Goal: Task Accomplishment & Management: Use online tool/utility

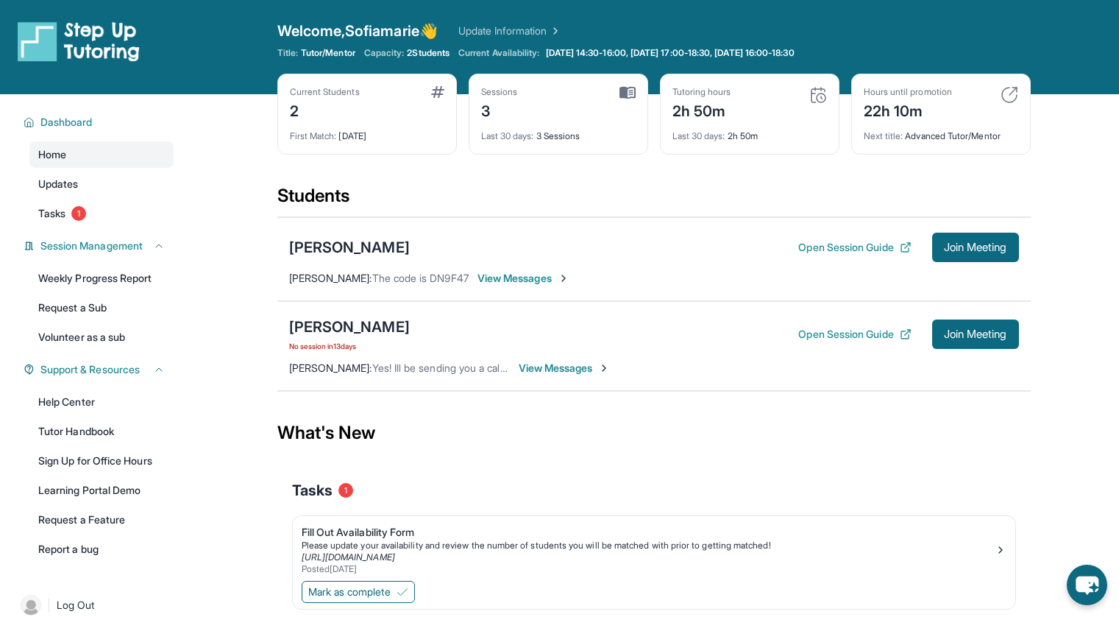
scroll to position [94, 0]
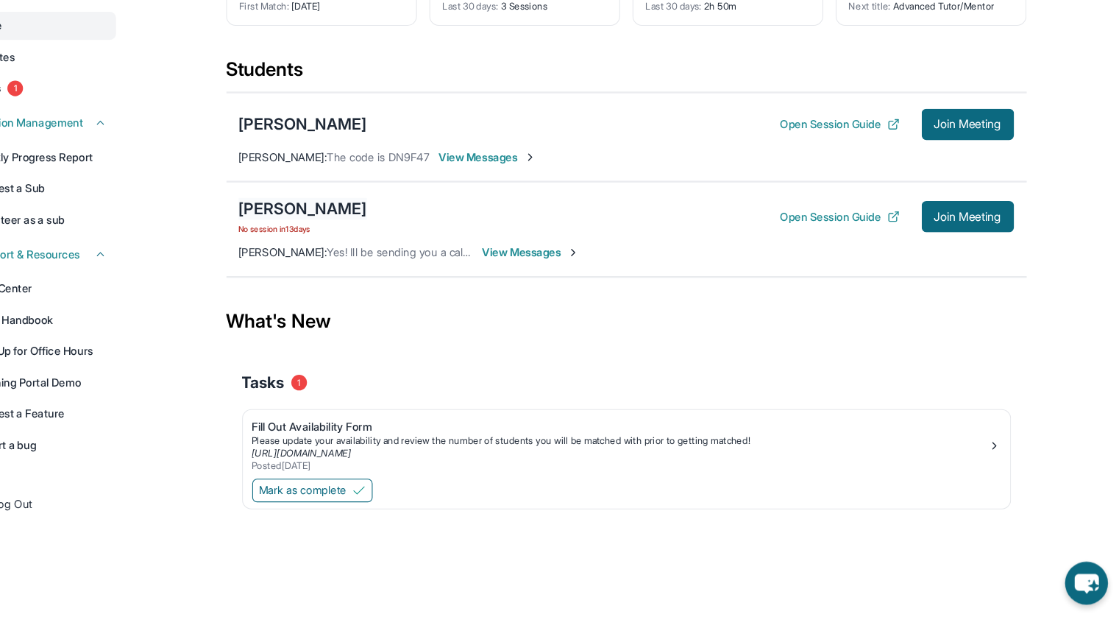
click at [385, 227] on div "[PERSON_NAME]" at bounding box center [349, 232] width 121 height 21
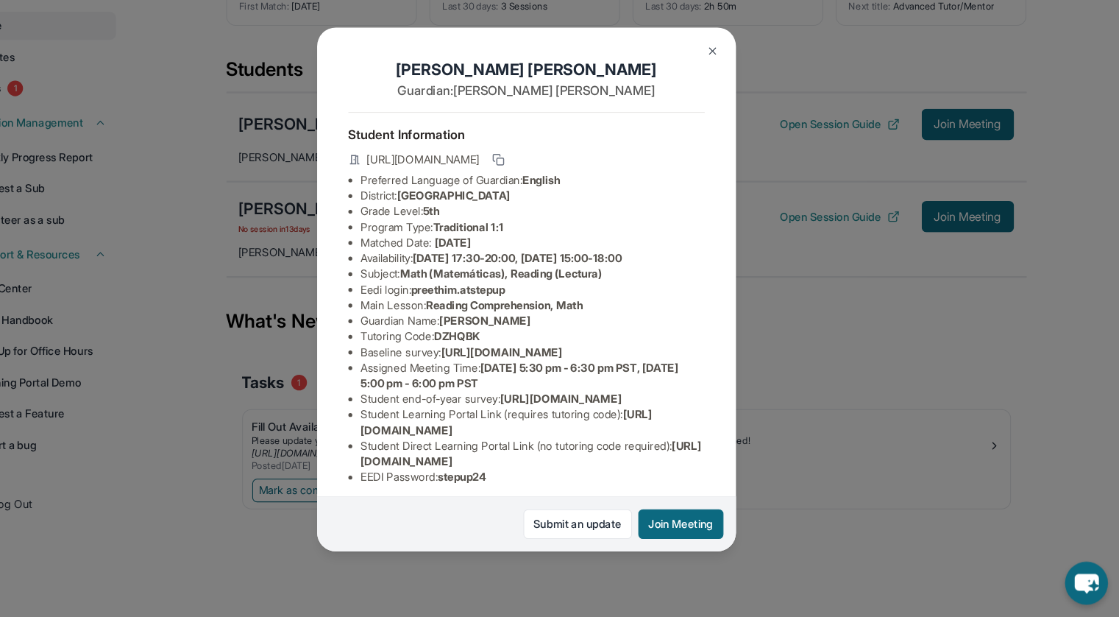
click at [740, 86] on img at bounding box center [735, 84] width 12 height 12
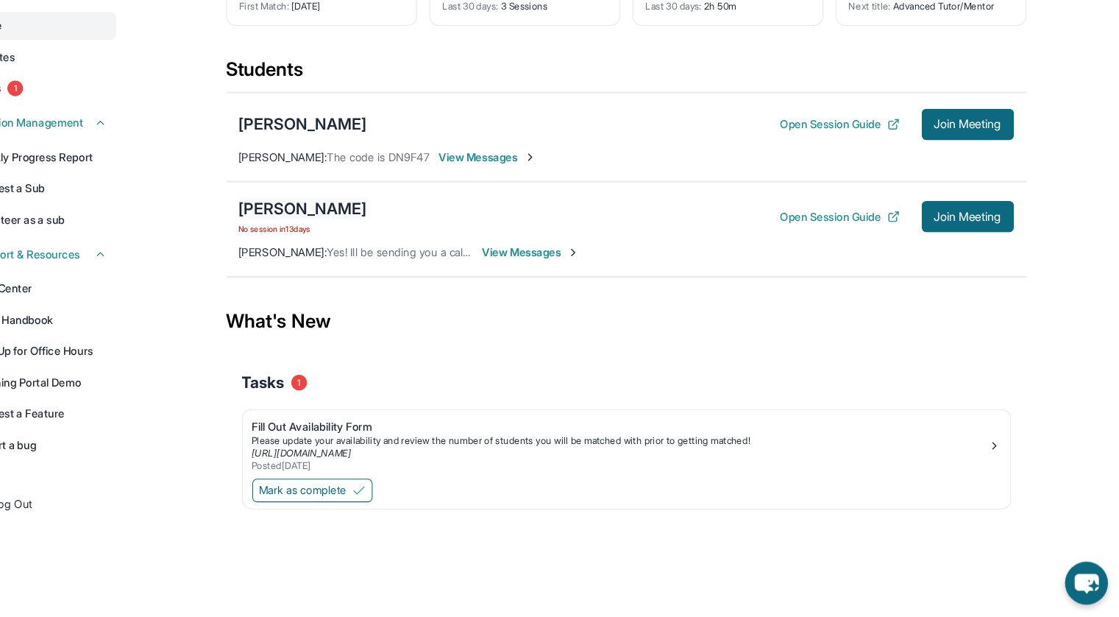
click at [405, 227] on div "[PERSON_NAME]" at bounding box center [349, 232] width 121 height 21
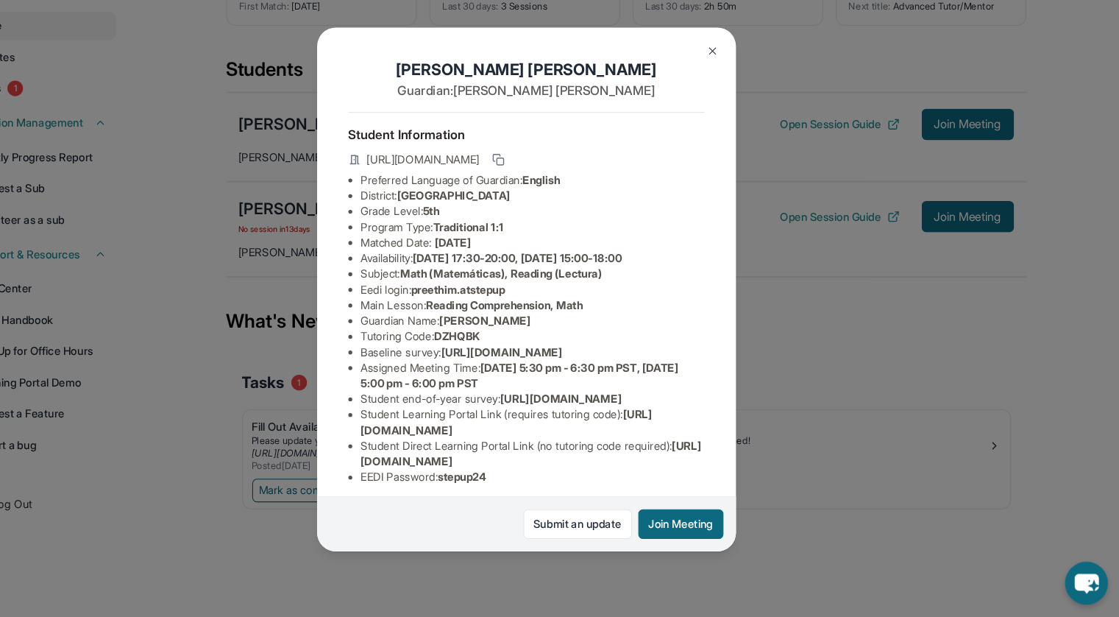
click at [731, 82] on img at bounding box center [735, 84] width 12 height 12
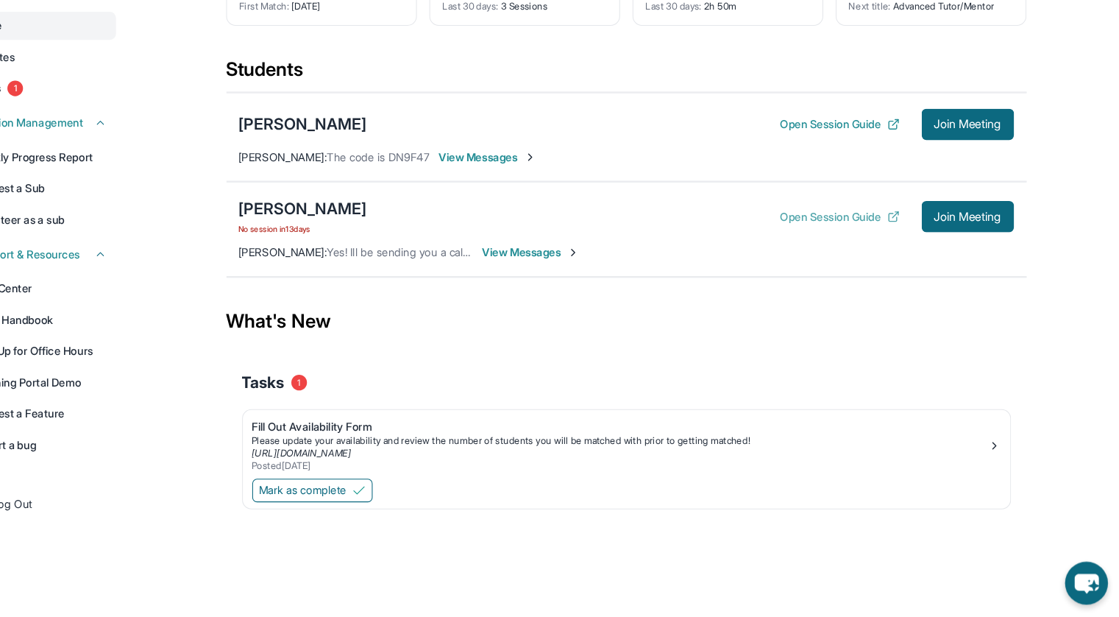
click at [850, 245] on button "Open Session Guide" at bounding box center [854, 240] width 113 height 15
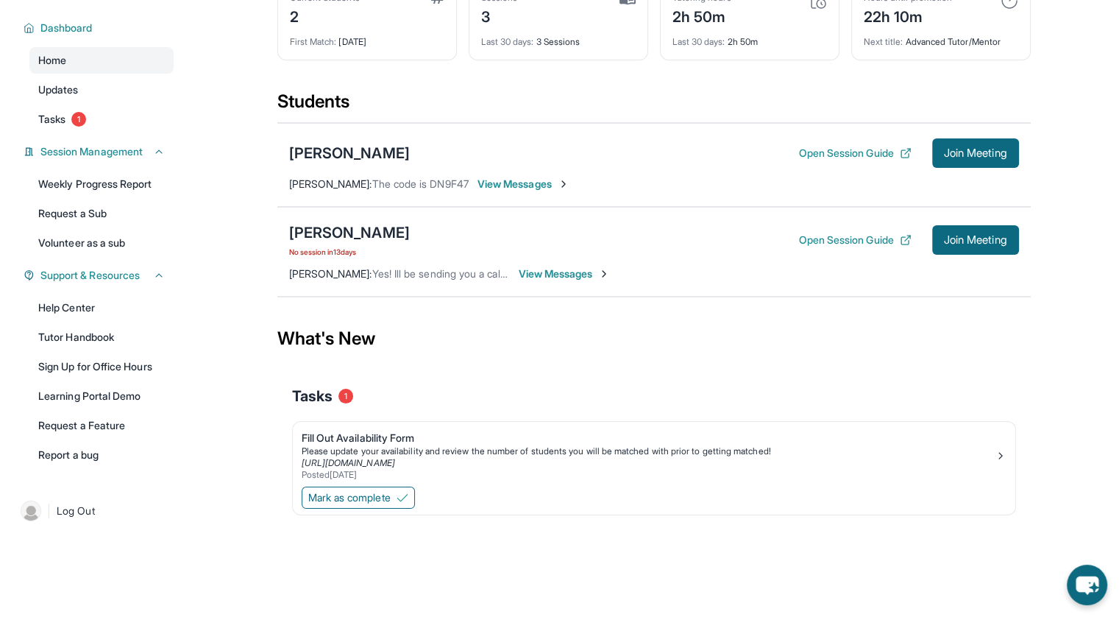
click at [534, 177] on span "View Messages" at bounding box center [524, 184] width 92 height 15
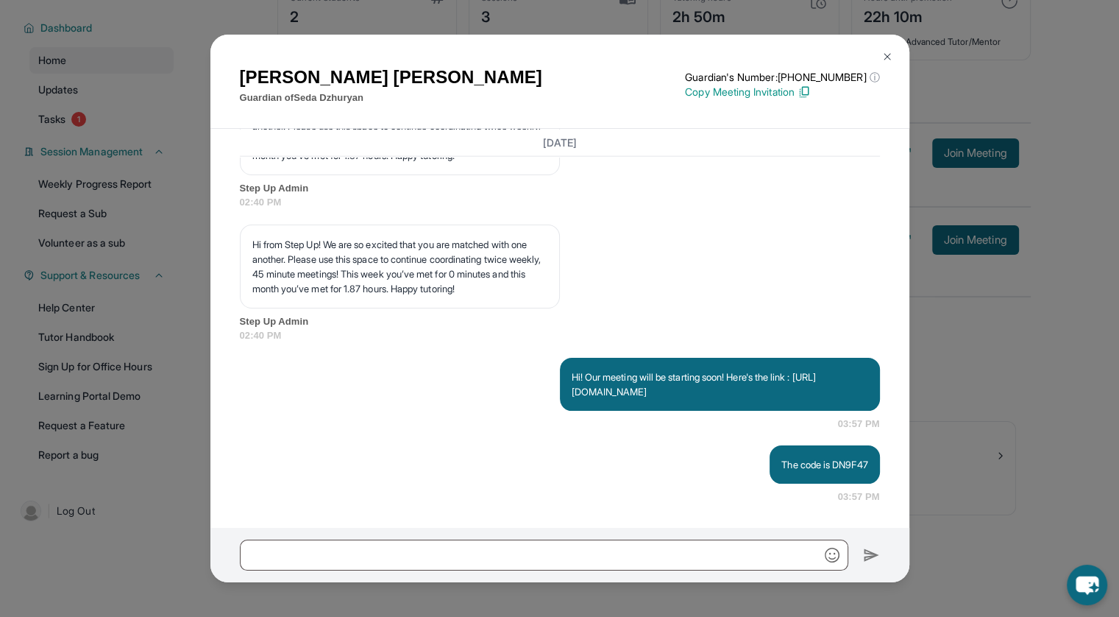
scroll to position [3643, 0]
click at [888, 56] on img at bounding box center [888, 57] width 12 height 12
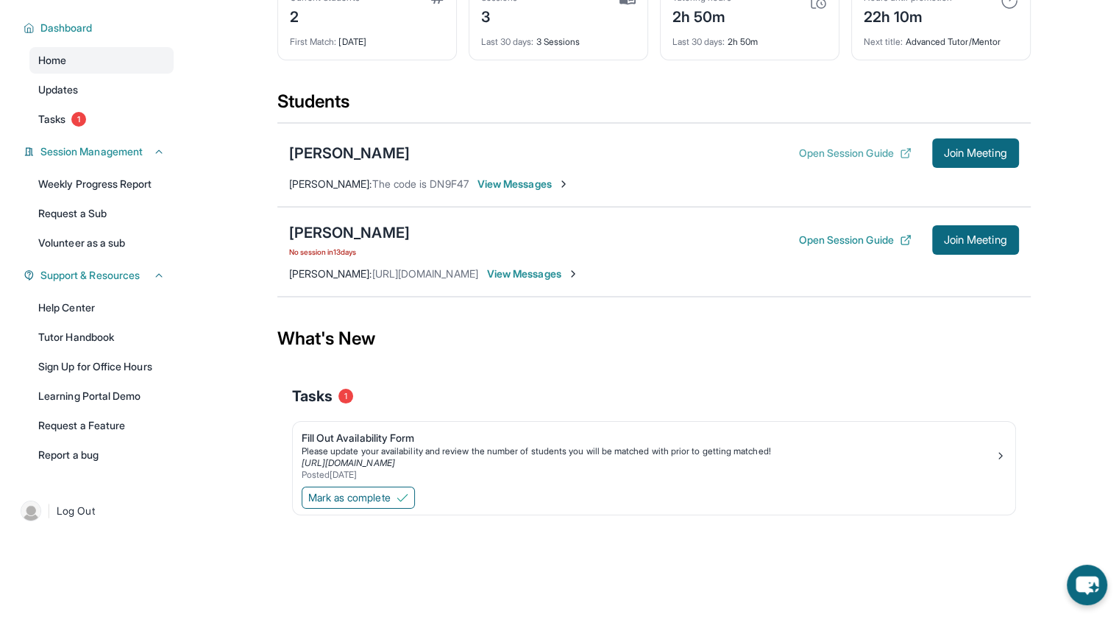
click at [816, 150] on button "Open Session Guide" at bounding box center [854, 153] width 113 height 15
click at [570, 188] on span "View Messages" at bounding box center [524, 184] width 92 height 15
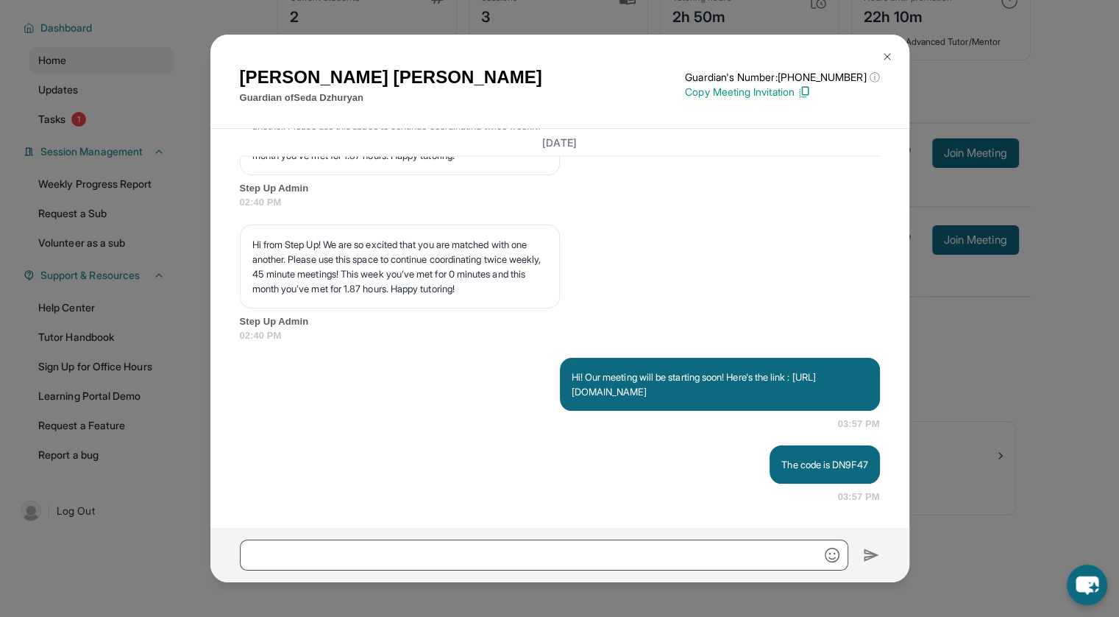
click at [889, 56] on img at bounding box center [888, 57] width 12 height 12
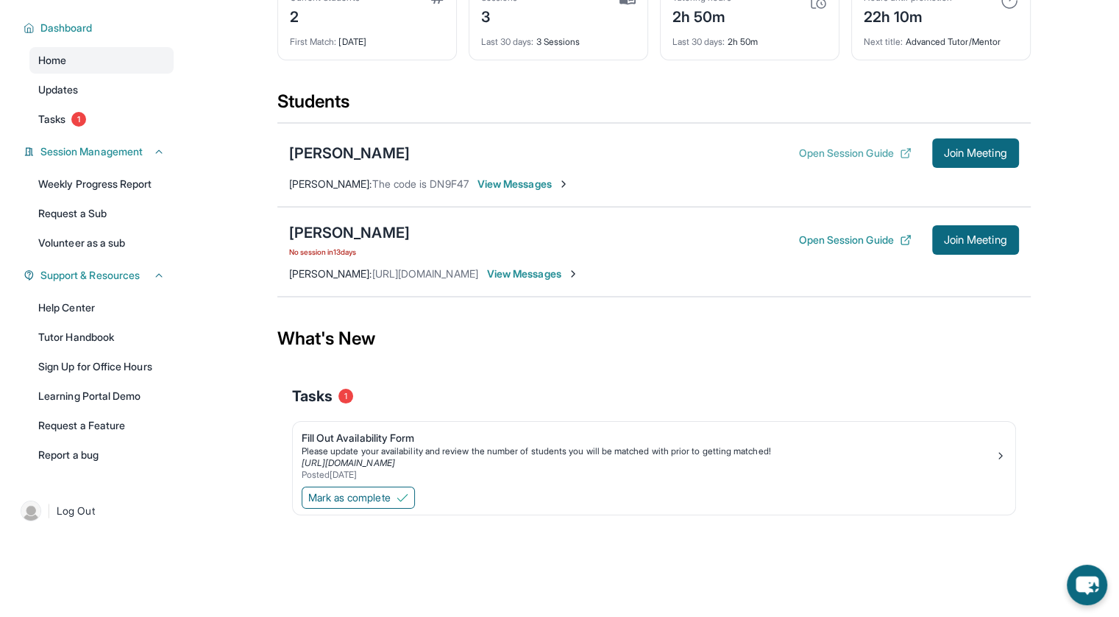
click at [834, 149] on button "Open Session Guide" at bounding box center [854, 153] width 113 height 15
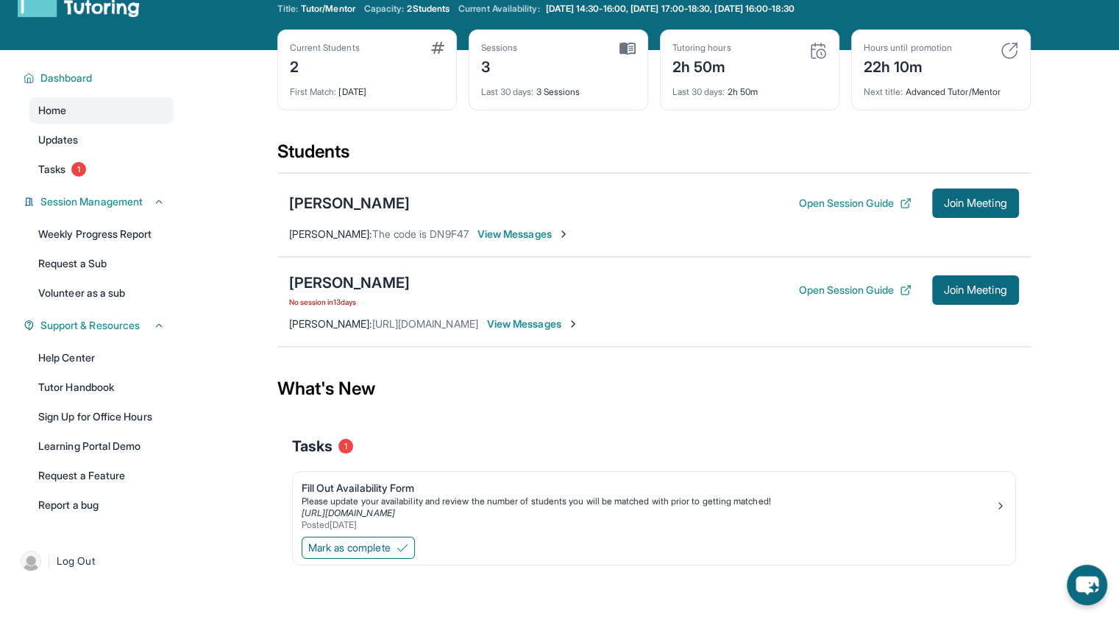
scroll to position [94, 0]
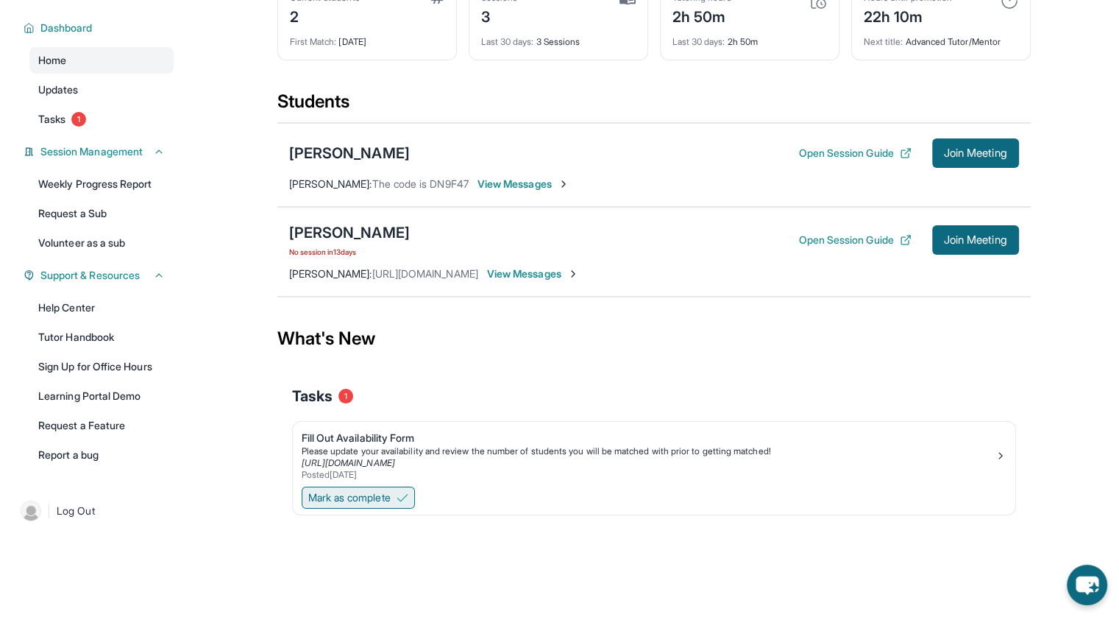
click at [327, 500] on span "Mark as complete" at bounding box center [349, 497] width 82 height 15
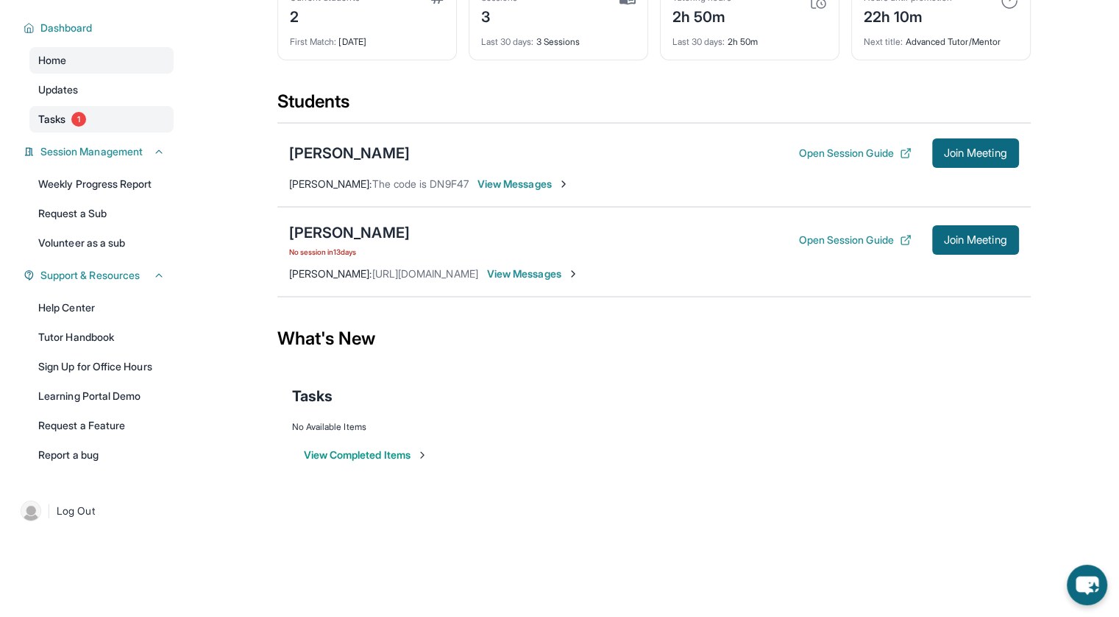
click at [57, 112] on span "Tasks" at bounding box center [51, 119] width 27 height 15
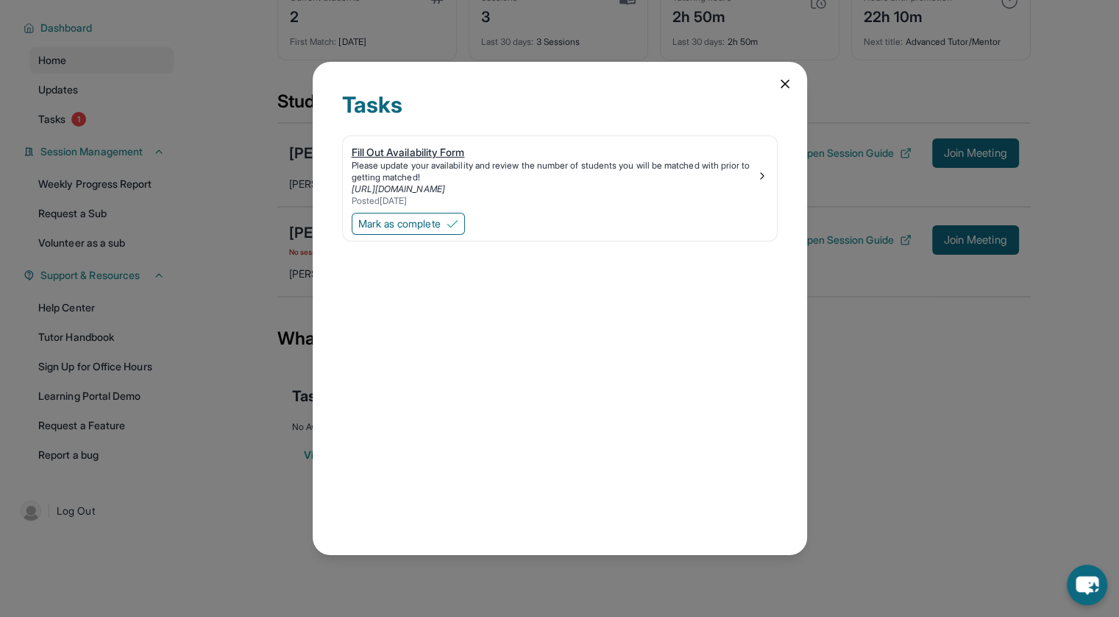
click at [397, 155] on div "Fill Out Availability Form" at bounding box center [554, 152] width 405 height 15
click at [783, 85] on icon at bounding box center [785, 84] width 15 height 15
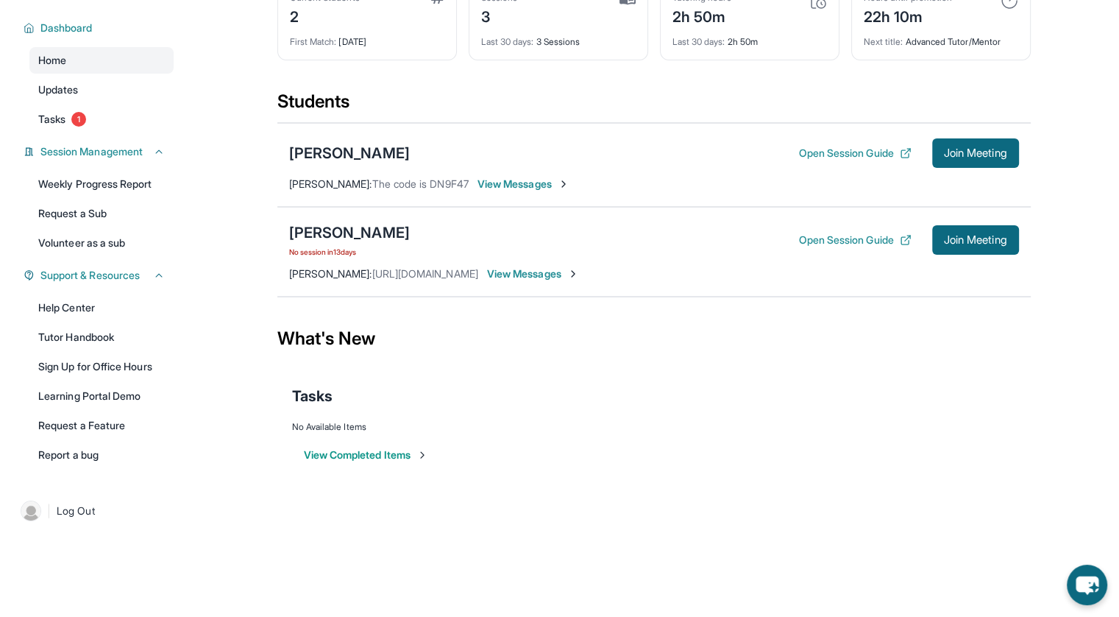
scroll to position [0, 0]
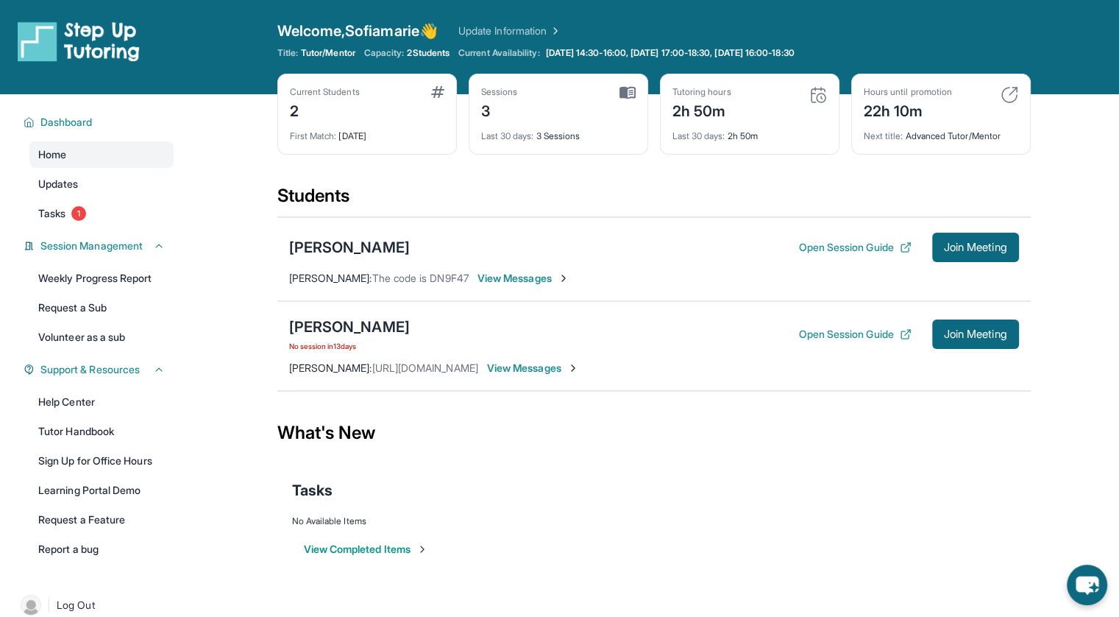
click at [795, 351] on div "Preethi Manoharan No session in 13 days Open Session Guide Join Meeting Sofiama…" at bounding box center [654, 346] width 754 height 90
click at [759, 473] on div "Tasks" at bounding box center [654, 490] width 724 height 50
click at [960, 338] on span "Join Meeting" at bounding box center [975, 334] width 63 height 9
click at [548, 367] on span "View Messages" at bounding box center [533, 368] width 92 height 15
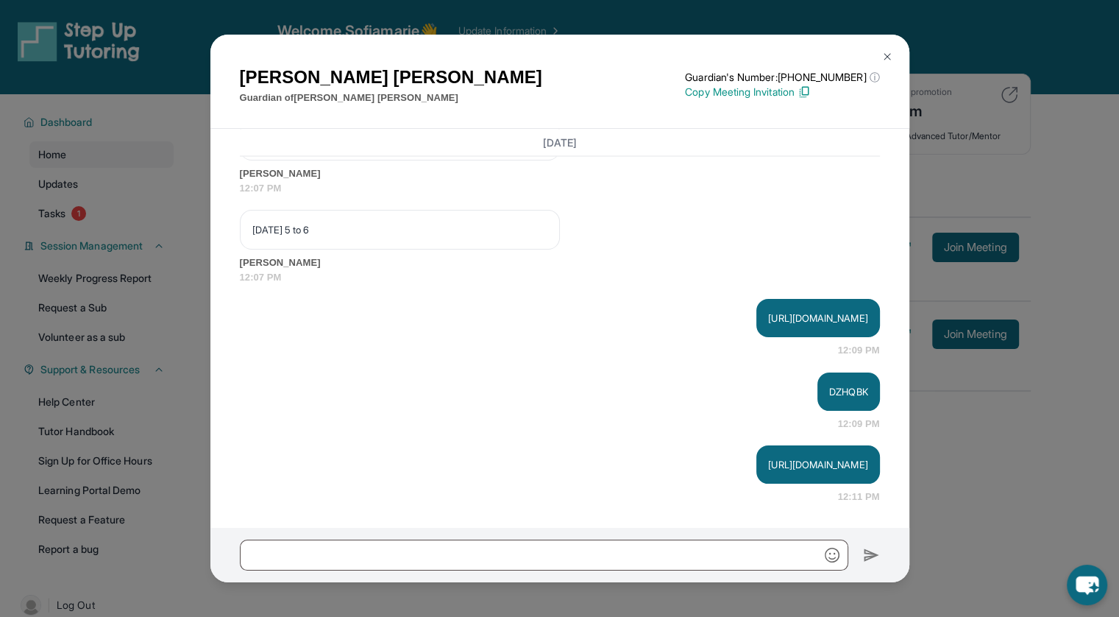
scroll to position [2966, 0]
click at [882, 59] on img at bounding box center [888, 57] width 12 height 12
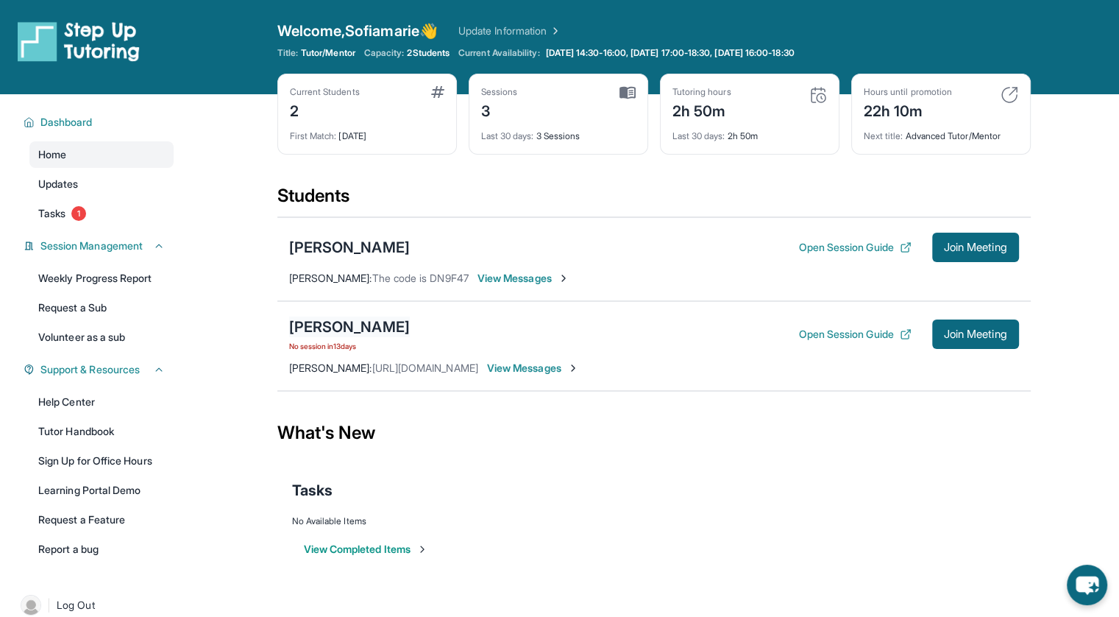
click at [392, 323] on div "[PERSON_NAME]" at bounding box center [349, 326] width 121 height 21
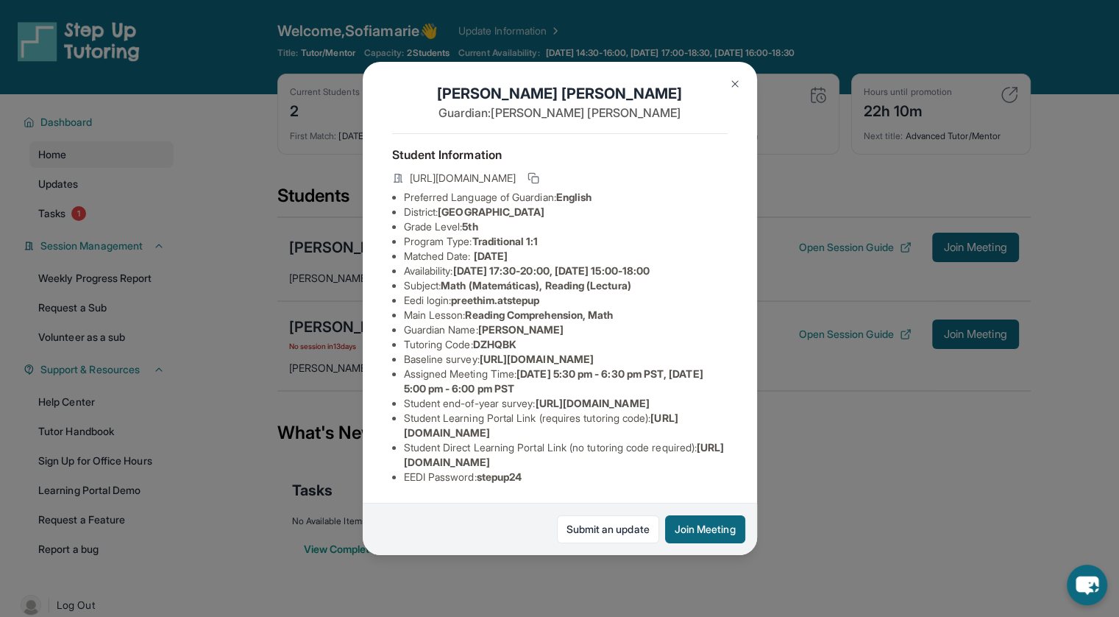
scroll to position [133, 23]
click at [730, 87] on img at bounding box center [735, 84] width 12 height 12
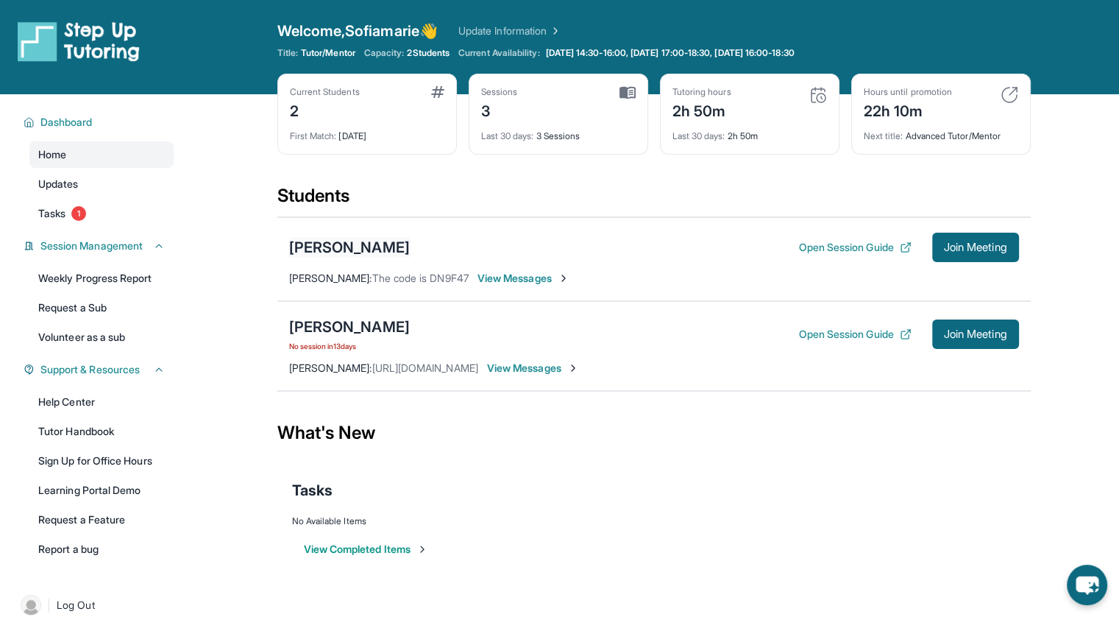
click at [372, 247] on div "[PERSON_NAME]" at bounding box center [349, 247] width 121 height 21
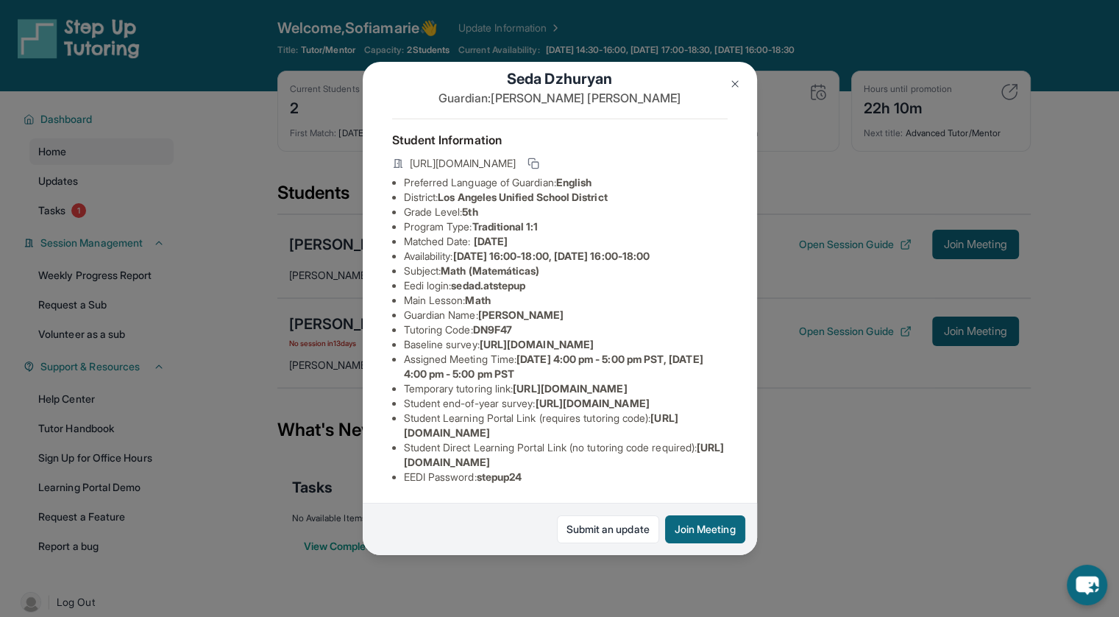
scroll to position [0, 0]
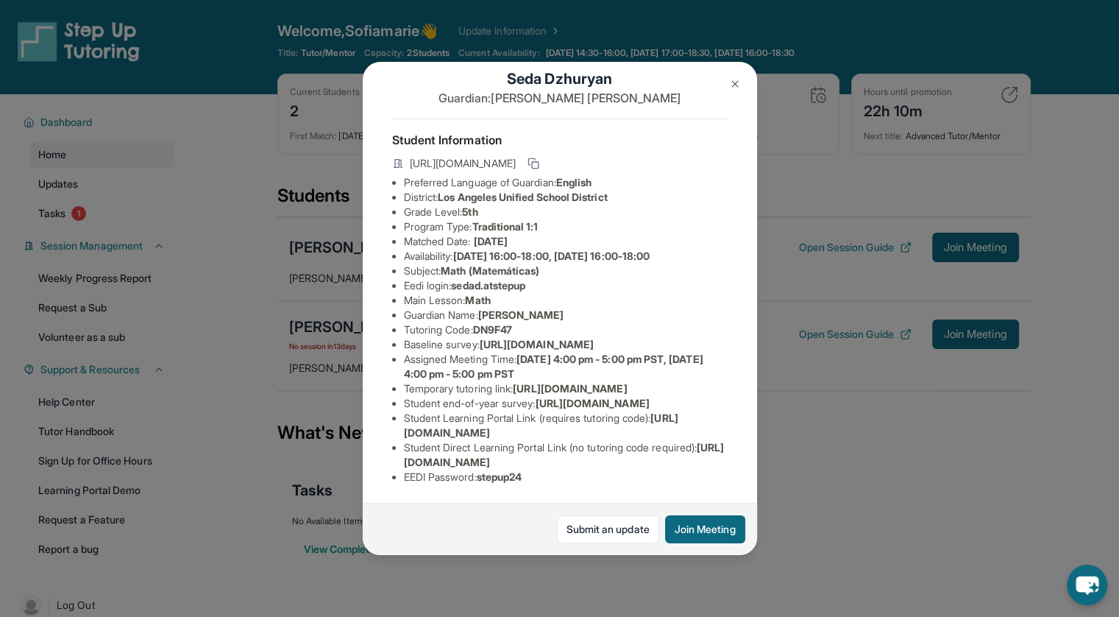
click at [733, 85] on img at bounding box center [735, 84] width 12 height 12
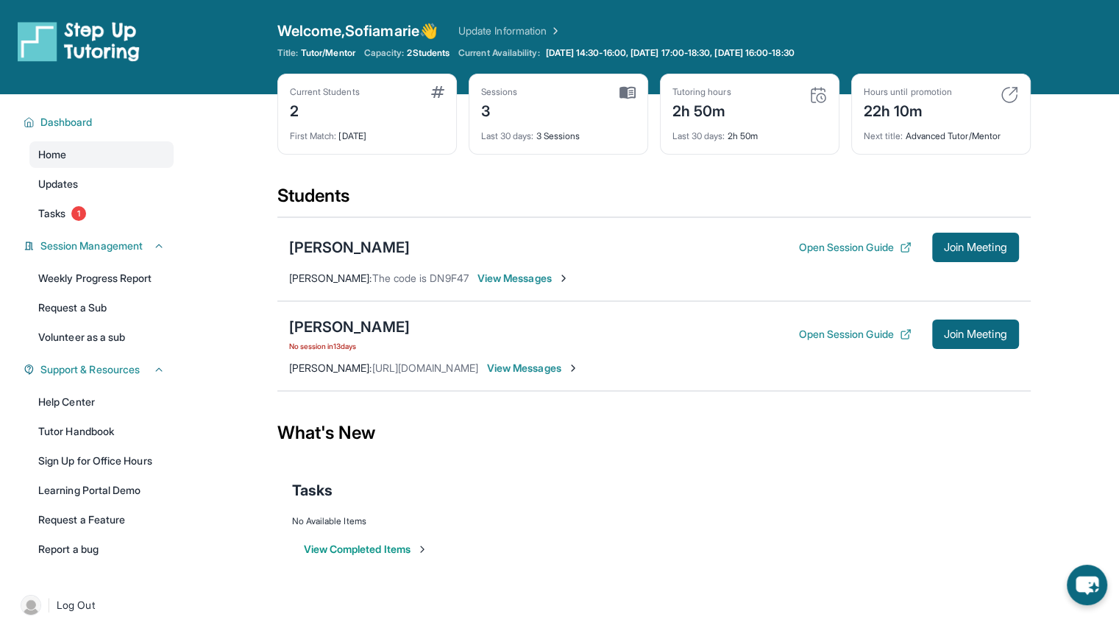
click at [549, 380] on div "Preethi Manoharan No session in 13 days Open Session Guide Join Meeting Sofiama…" at bounding box center [654, 346] width 754 height 90
click at [533, 371] on span "View Messages" at bounding box center [533, 368] width 92 height 15
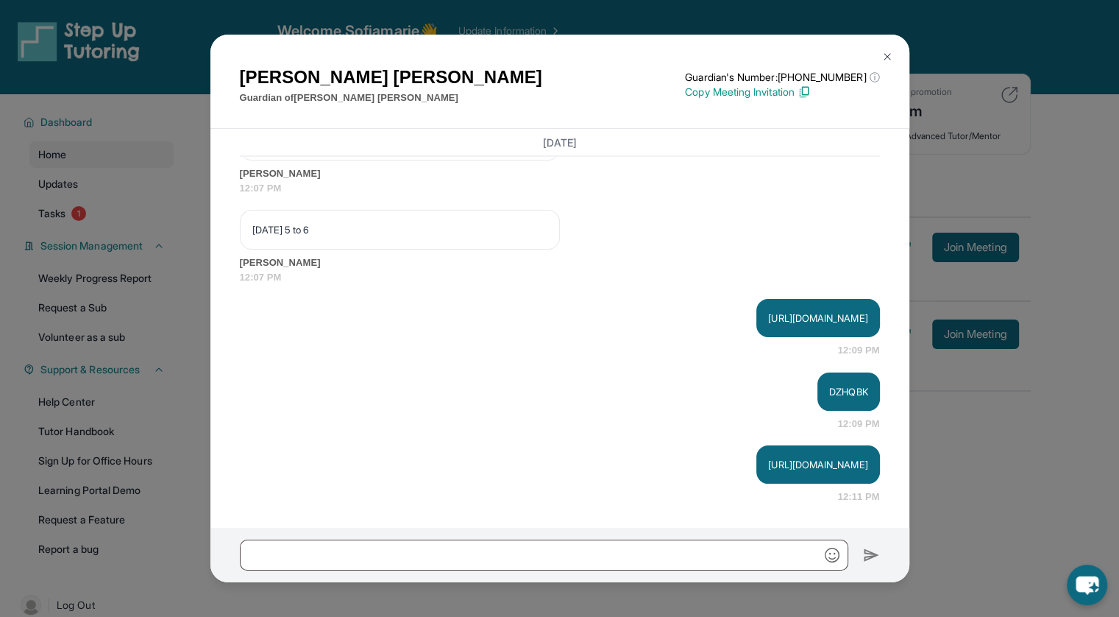
scroll to position [2966, 0]
click at [896, 56] on button at bounding box center [887, 56] width 29 height 29
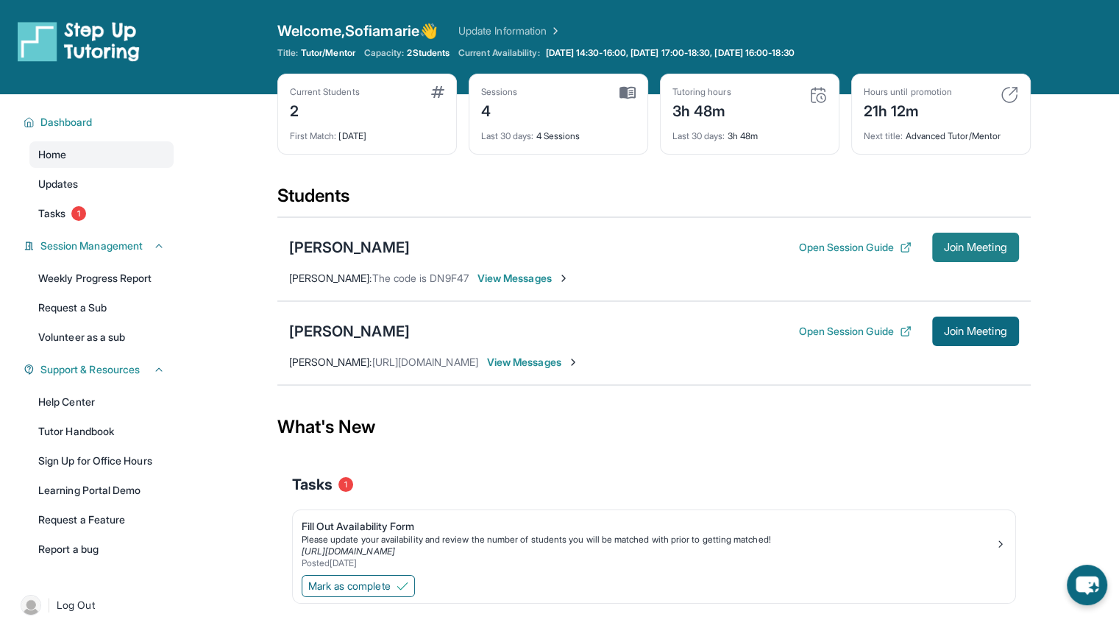
click at [969, 245] on span "Join Meeting" at bounding box center [975, 247] width 63 height 9
